Goal: Find contact information: Find contact information

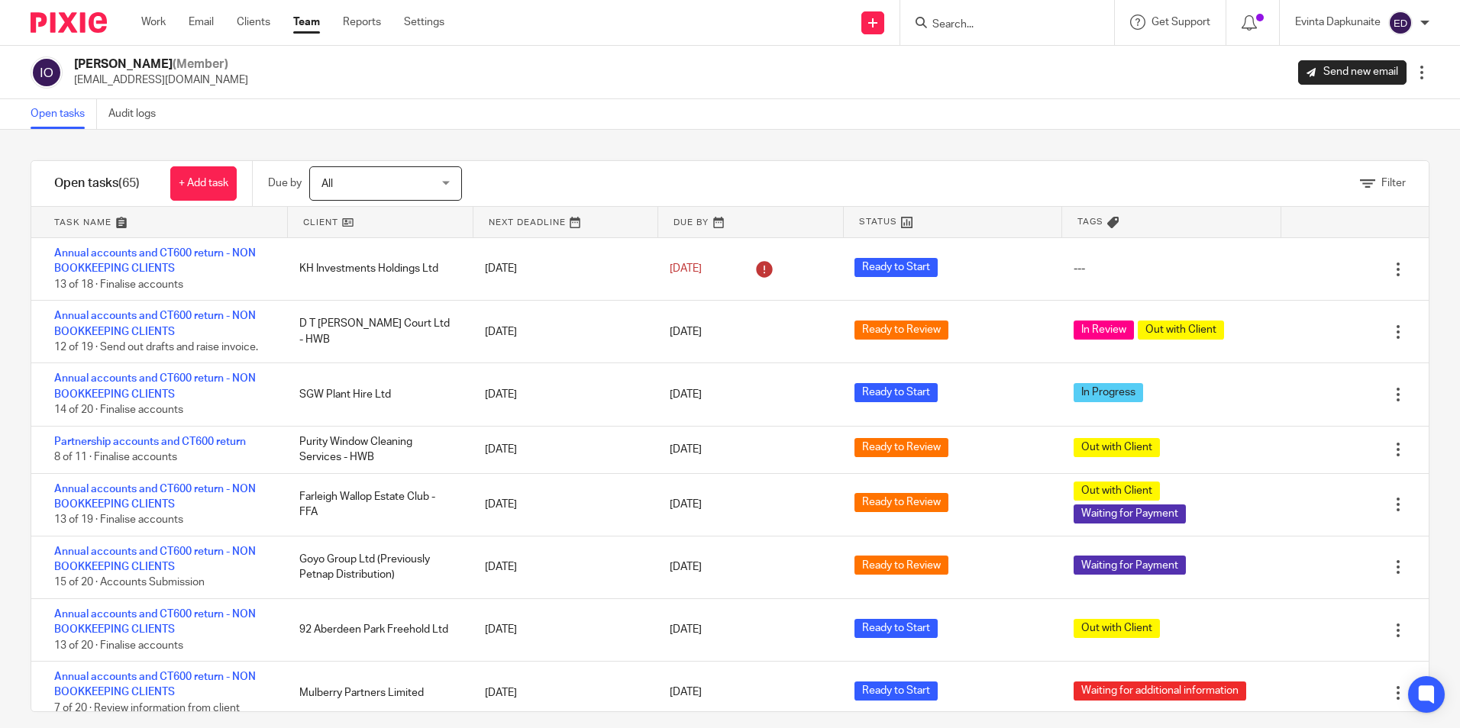
scroll to position [992, 0]
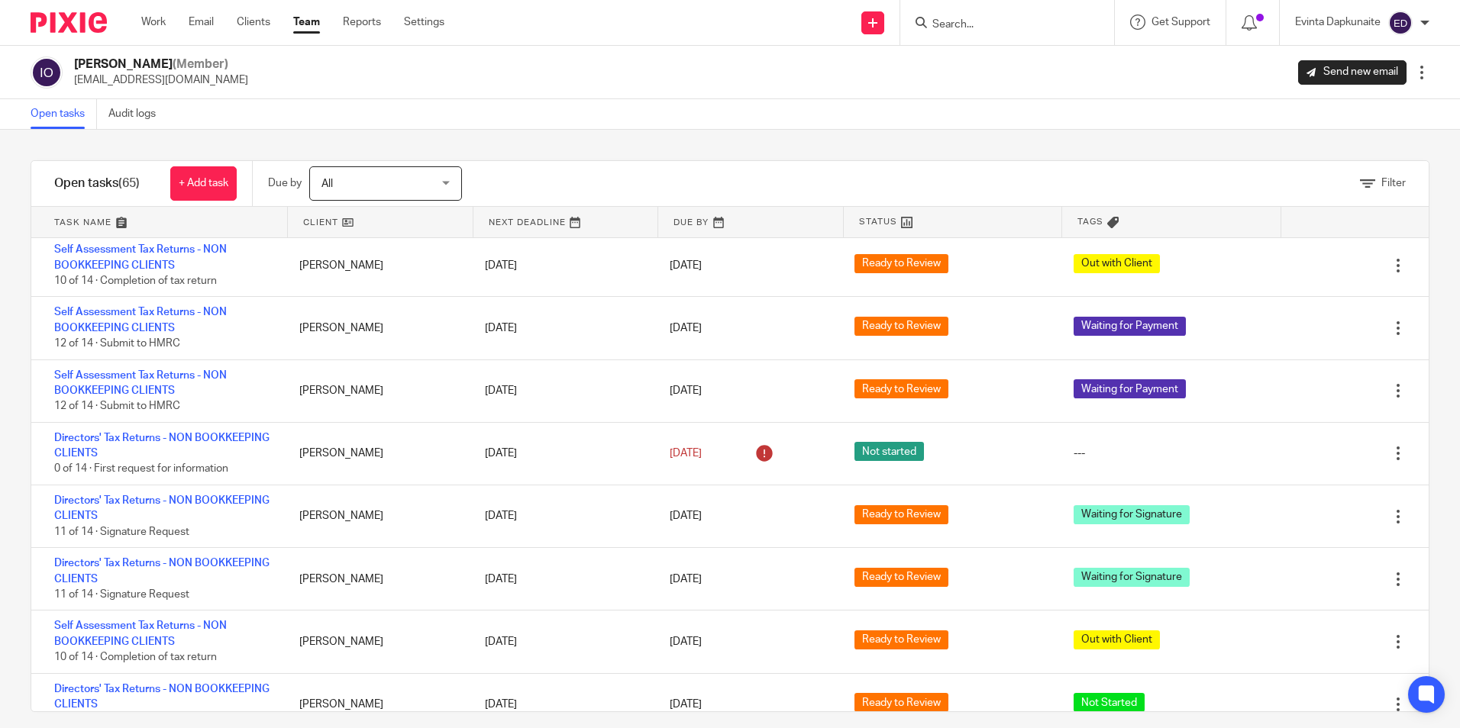
click at [999, 29] on input "Search" at bounding box center [999, 25] width 137 height 14
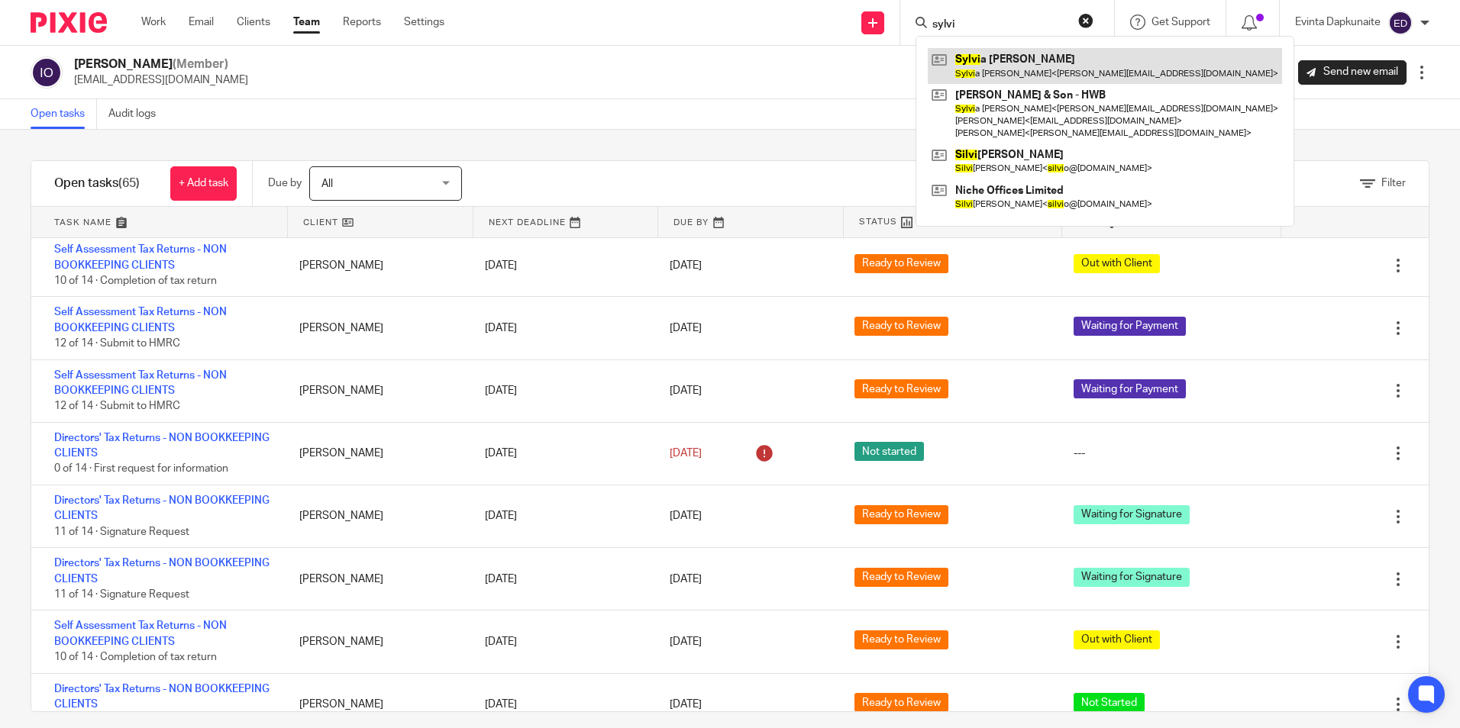
type input "sylvi"
click at [1004, 55] on link at bounding box center [1105, 65] width 354 height 35
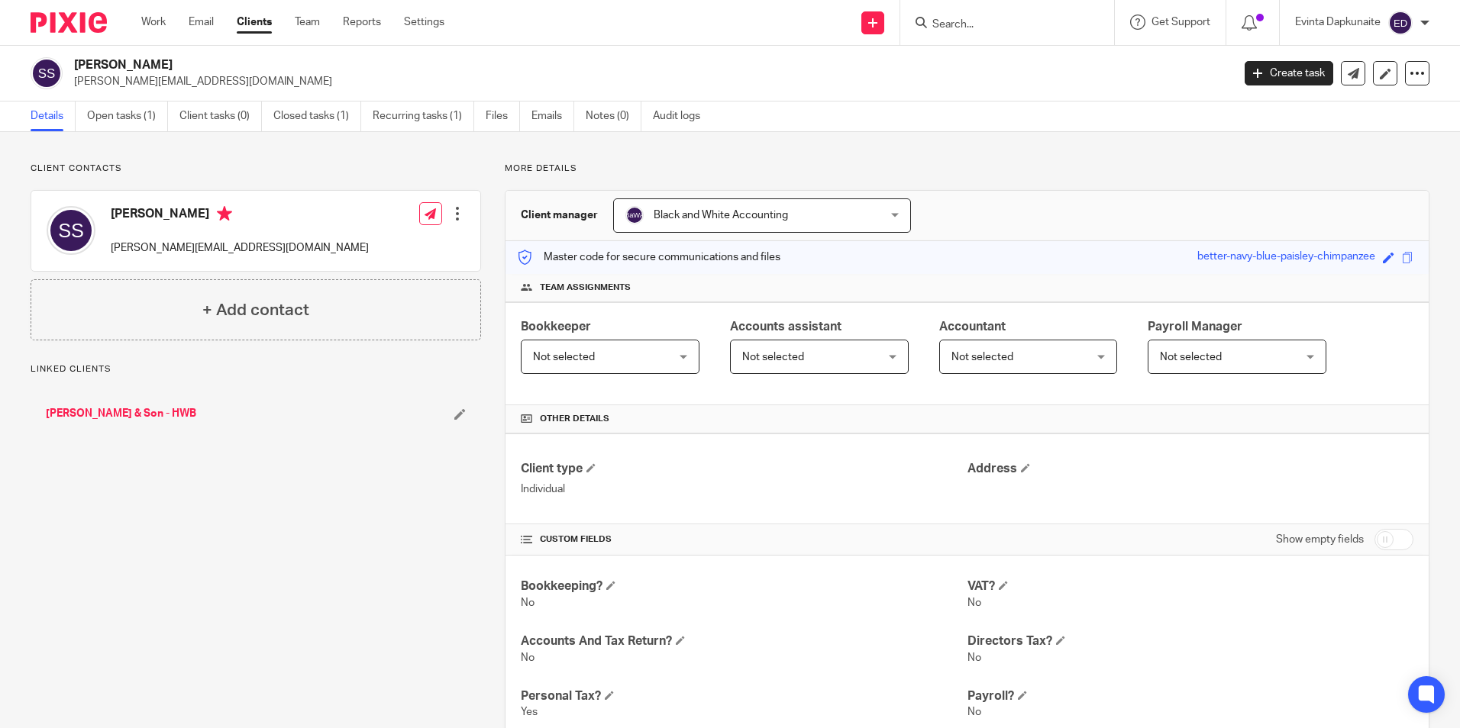
click at [144, 410] on link "[PERSON_NAME] & Son - HWB" at bounding box center [121, 413] width 150 height 15
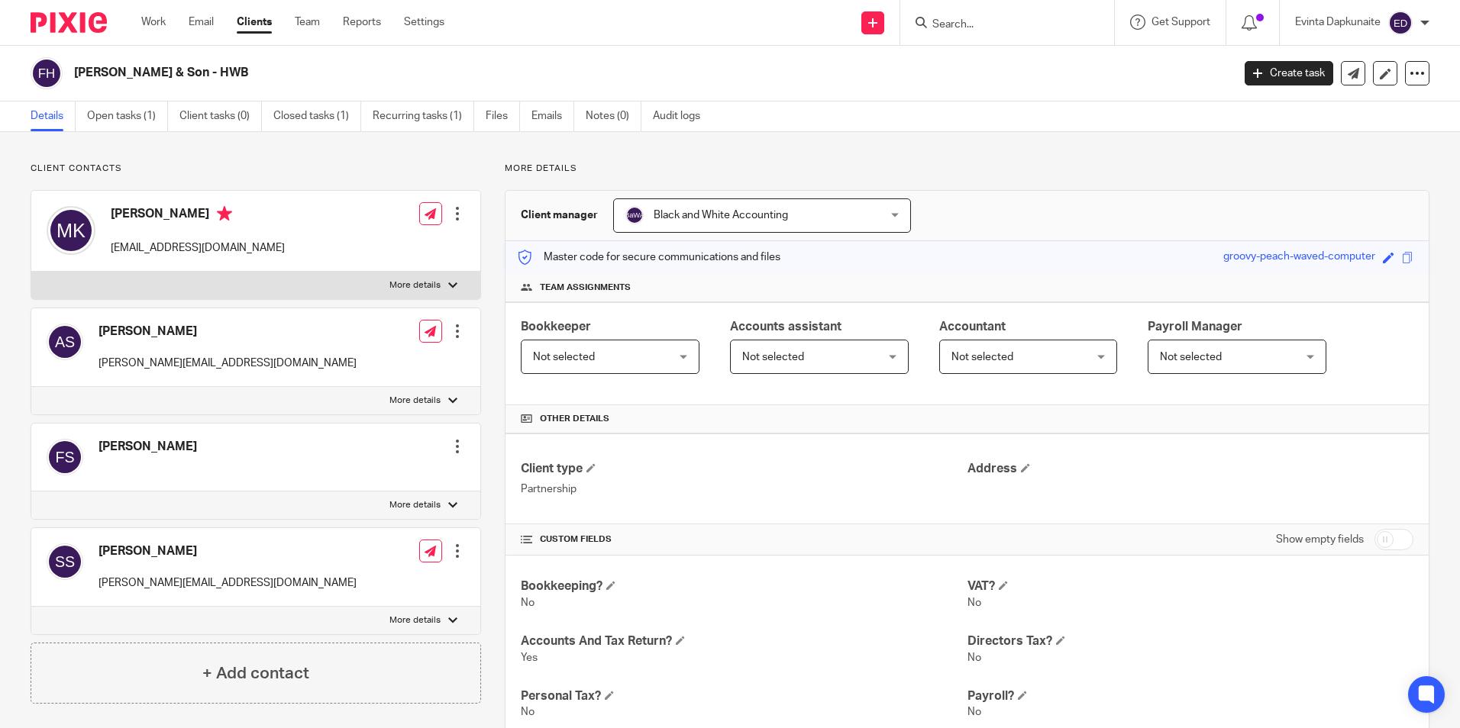
click at [392, 416] on div "Andrew Soper [EMAIL_ADDRESS][DOMAIN_NAME] Edit contact Create client from conta…" at bounding box center [256, 416] width 450 height 453
click at [357, 270] on div "[PERSON_NAME] [EMAIL_ADDRESS][DOMAIN_NAME] Edit contact Create client from cont…" at bounding box center [255, 231] width 449 height 81
click at [379, 275] on label "More details" at bounding box center [255, 285] width 449 height 27
click at [31, 272] on input "More details" at bounding box center [31, 271] width 1 height 1
checkbox input "true"
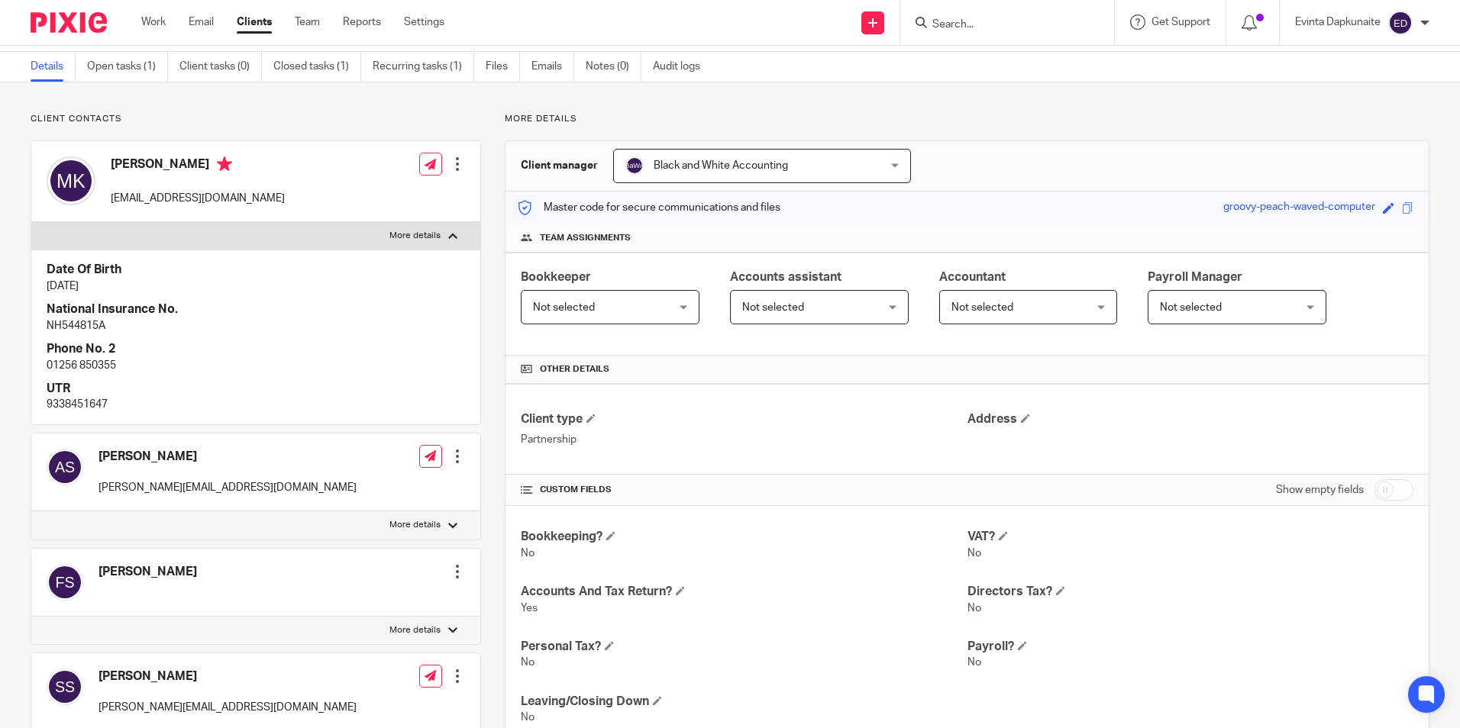
scroll to position [76, 0]
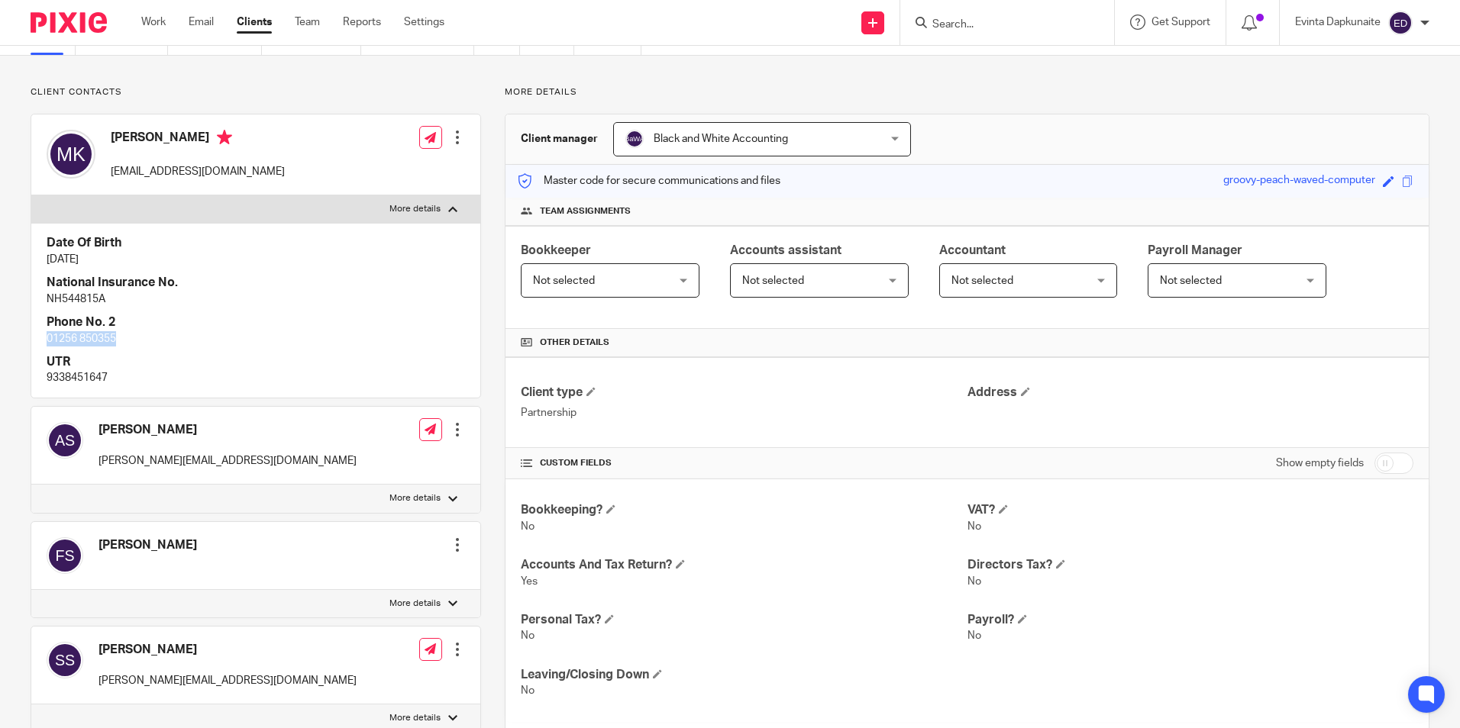
drag, startPoint x: 46, startPoint y: 337, endPoint x: 146, endPoint y: 337, distance: 100.0
click at [146, 337] on div "Date Of Birth 30 Sep 1965 National Insurance No. NH544815A Phone No. 2 01256 85…" at bounding box center [255, 310] width 449 height 174
drag, startPoint x: 146, startPoint y: 337, endPoint x: 113, endPoint y: 338, distance: 32.9
copy p "01256 850355"
